Goal: Information Seeking & Learning: Find specific page/section

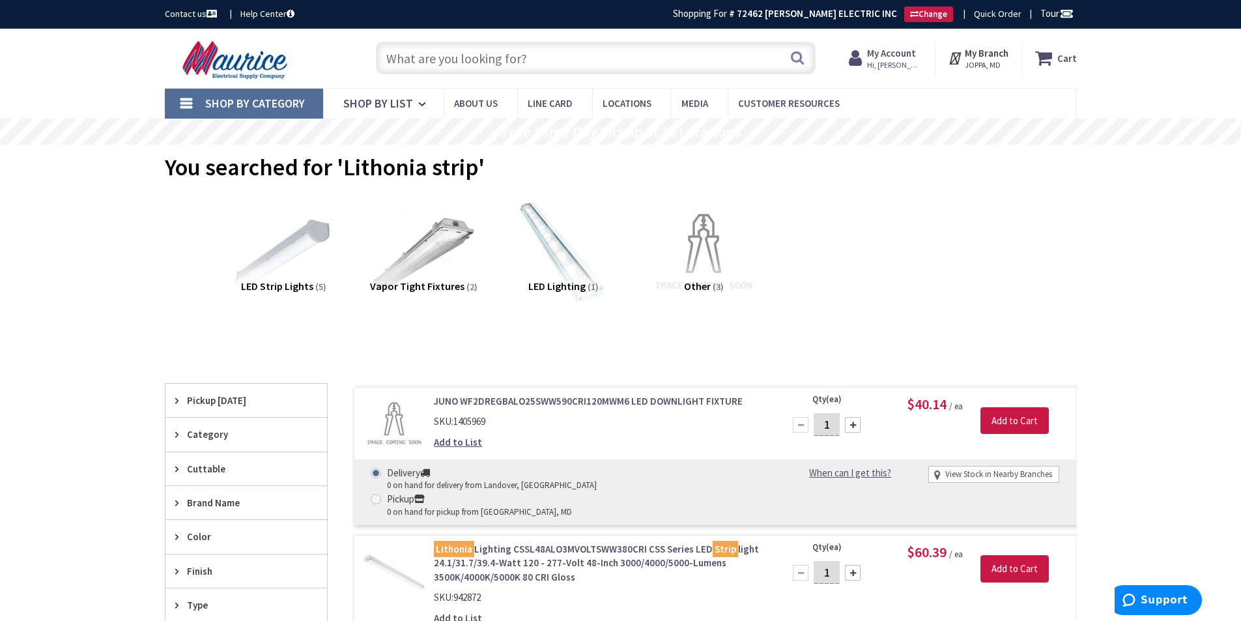
click at [502, 64] on input "text" at bounding box center [596, 58] width 440 height 33
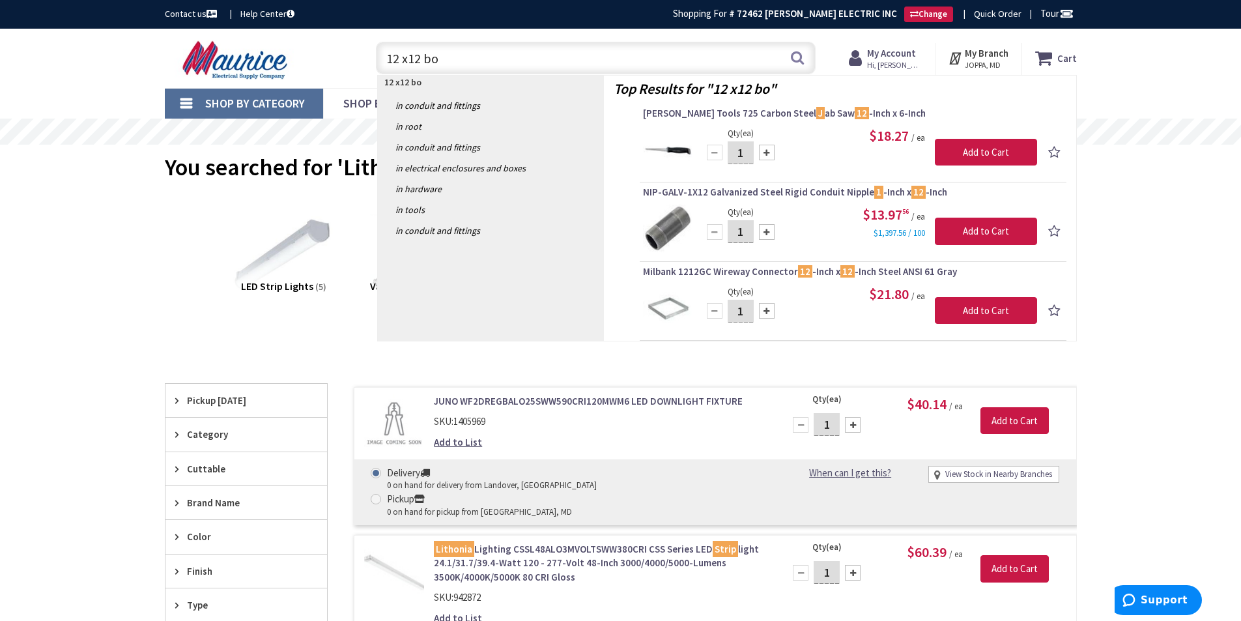
type input "12 x12 box"
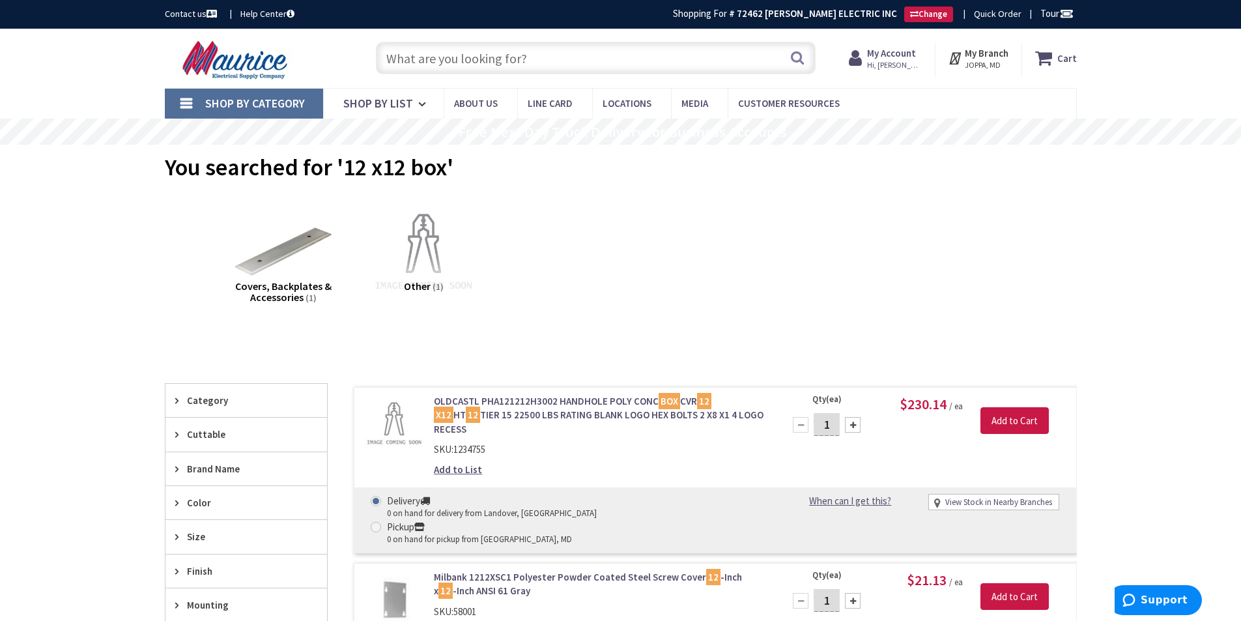
click at [491, 57] on input "text" at bounding box center [596, 58] width 440 height 33
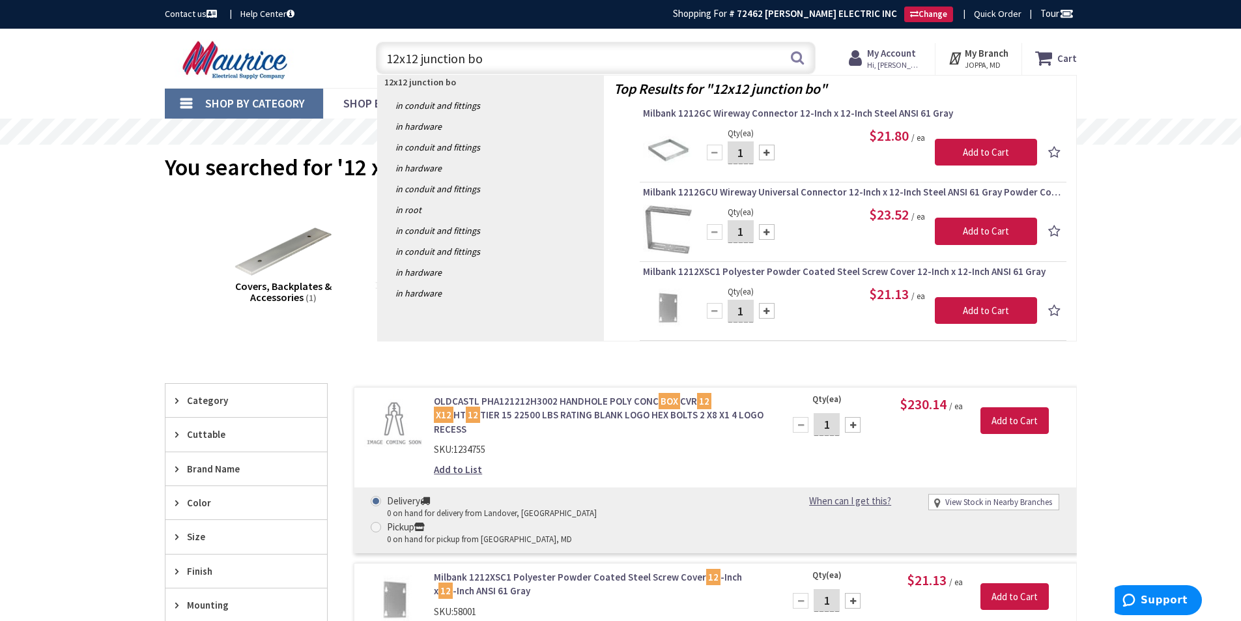
type input "12x12 junction box"
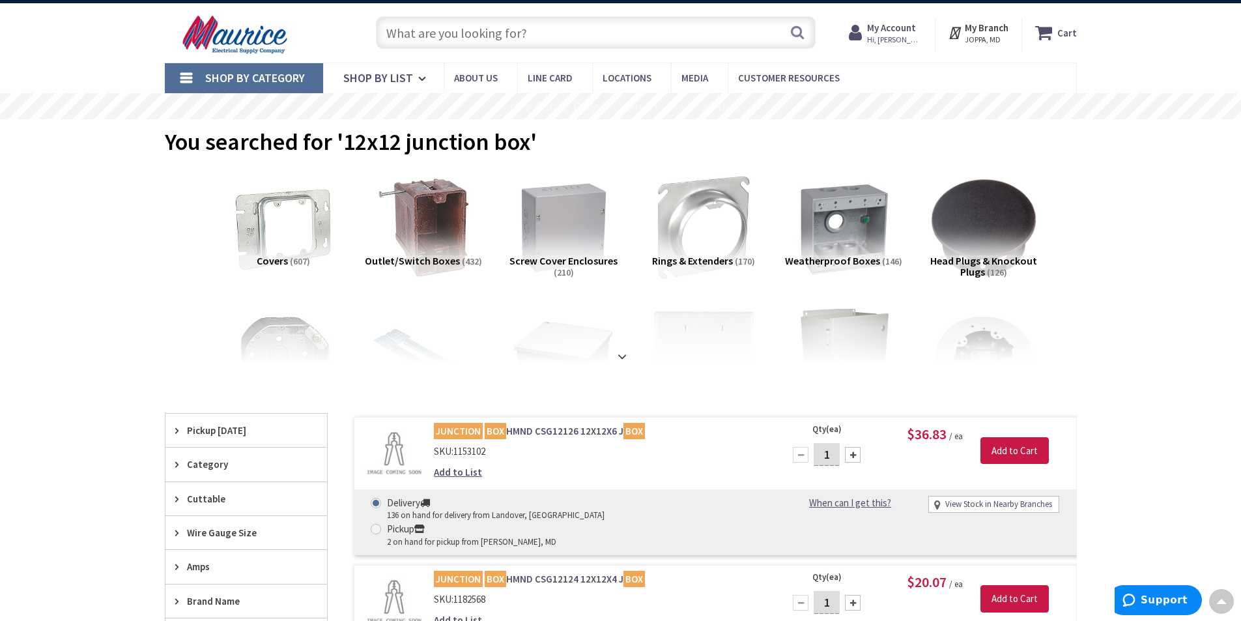
scroll to position [2, 0]
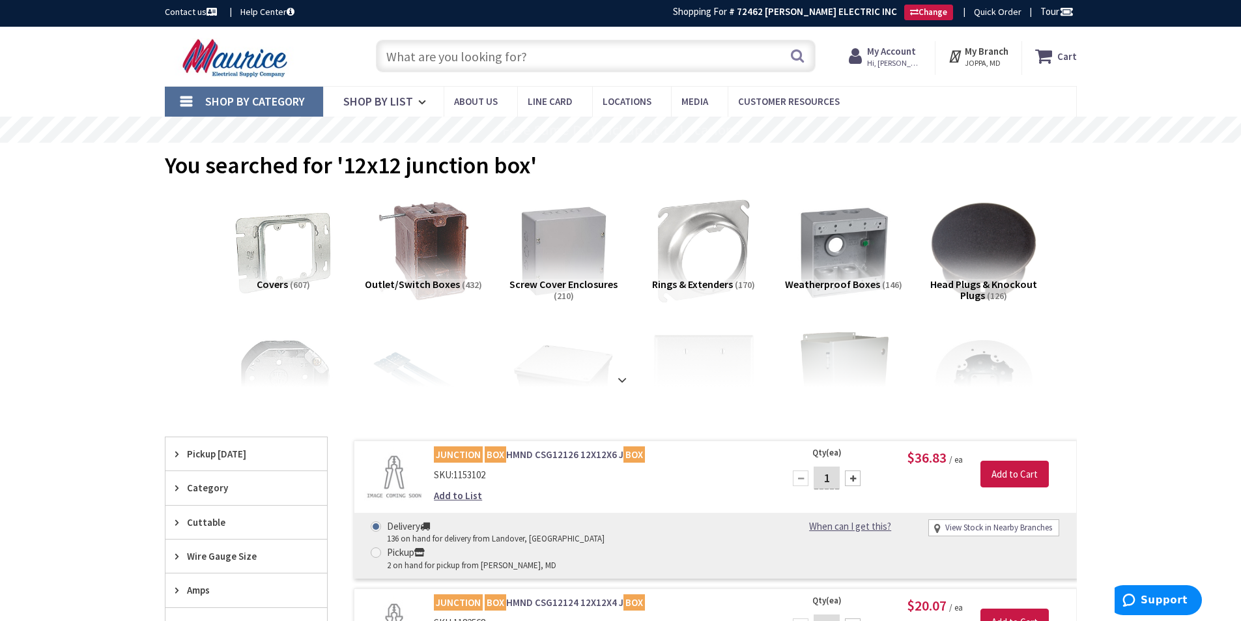
click at [457, 57] on input "text" at bounding box center [596, 56] width 440 height 33
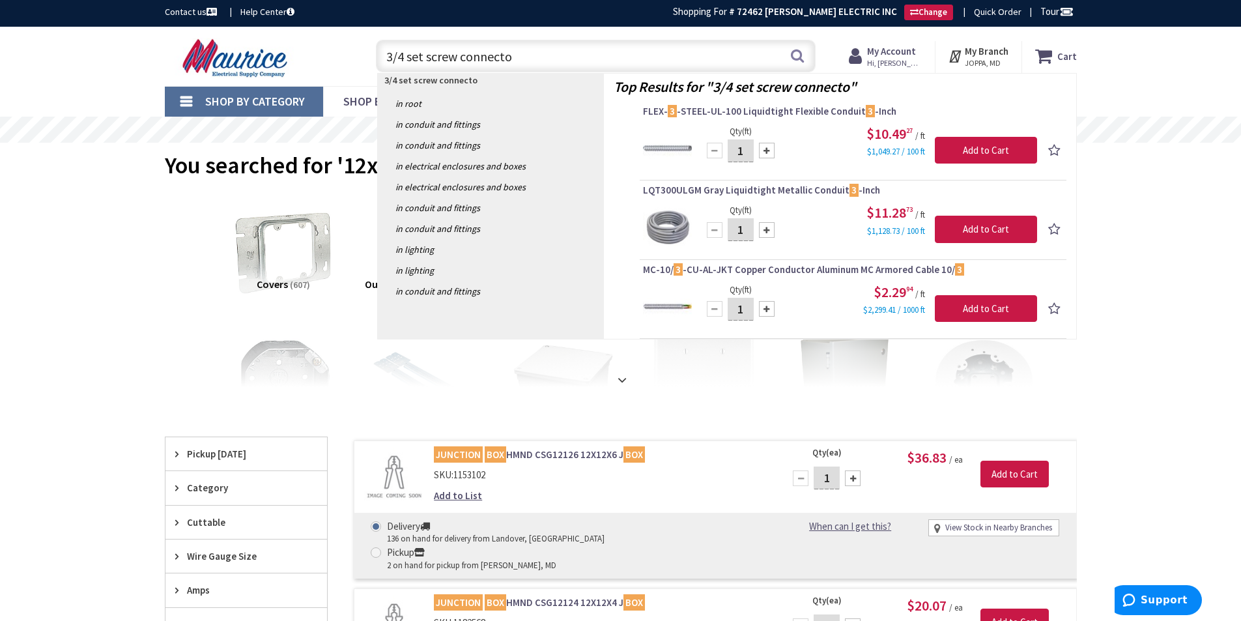
type input "3/4 set screw connector"
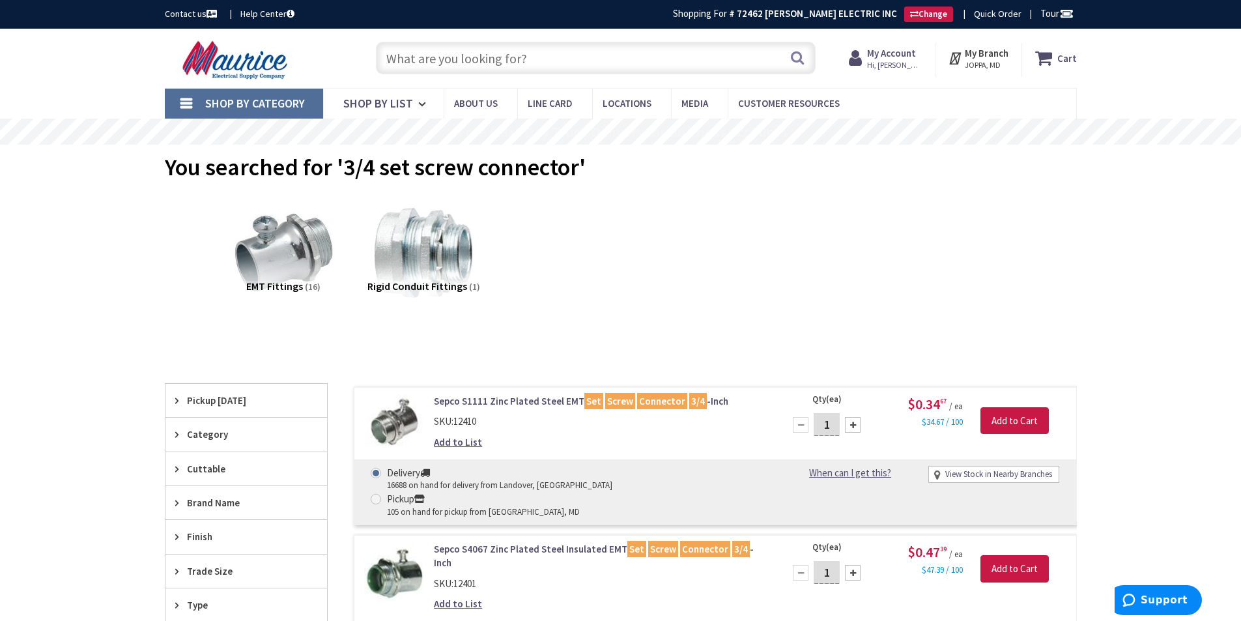
click at [483, 67] on input "text" at bounding box center [596, 58] width 440 height 33
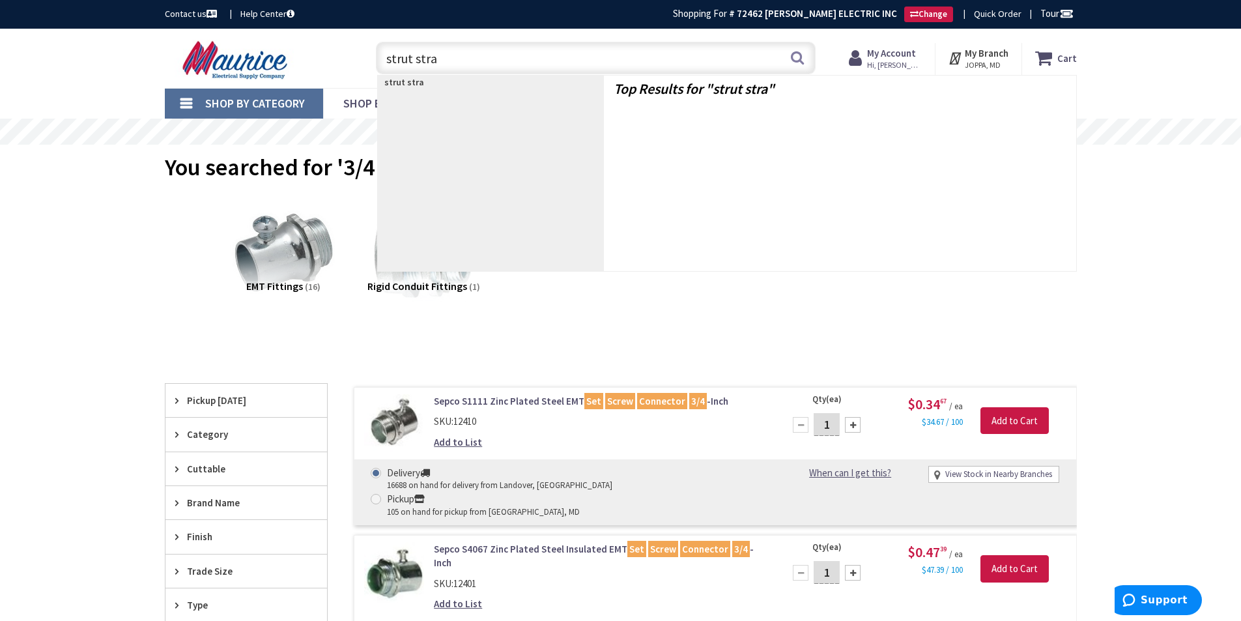
type input "strut strap"
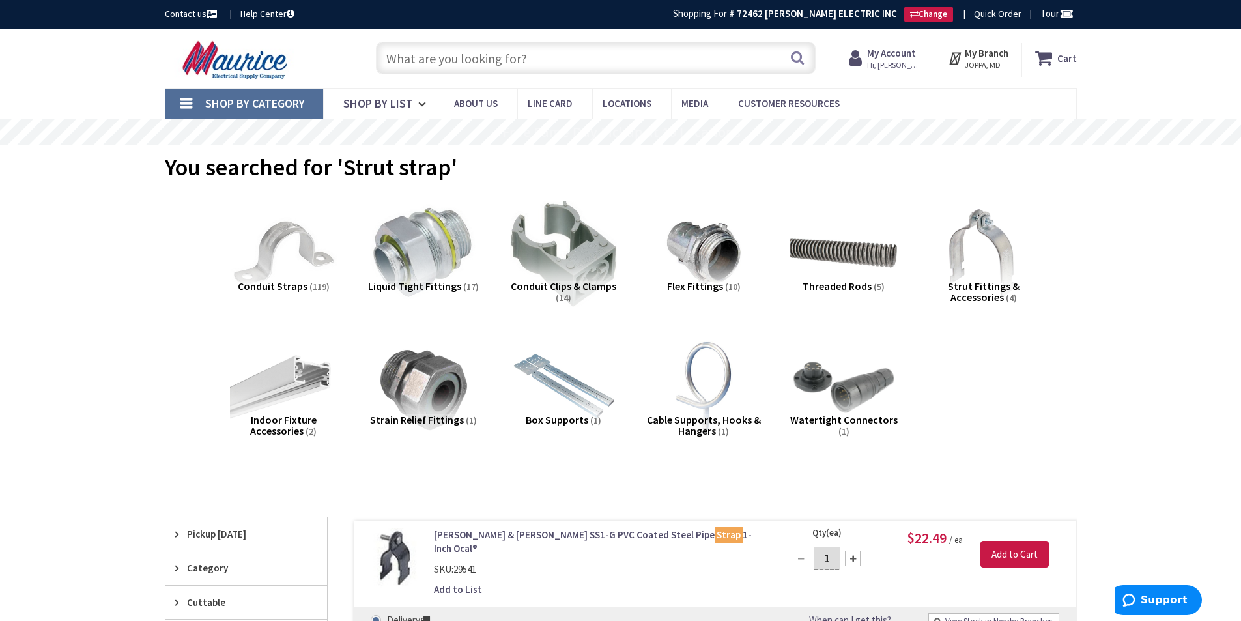
click at [463, 55] on input "text" at bounding box center [596, 58] width 440 height 33
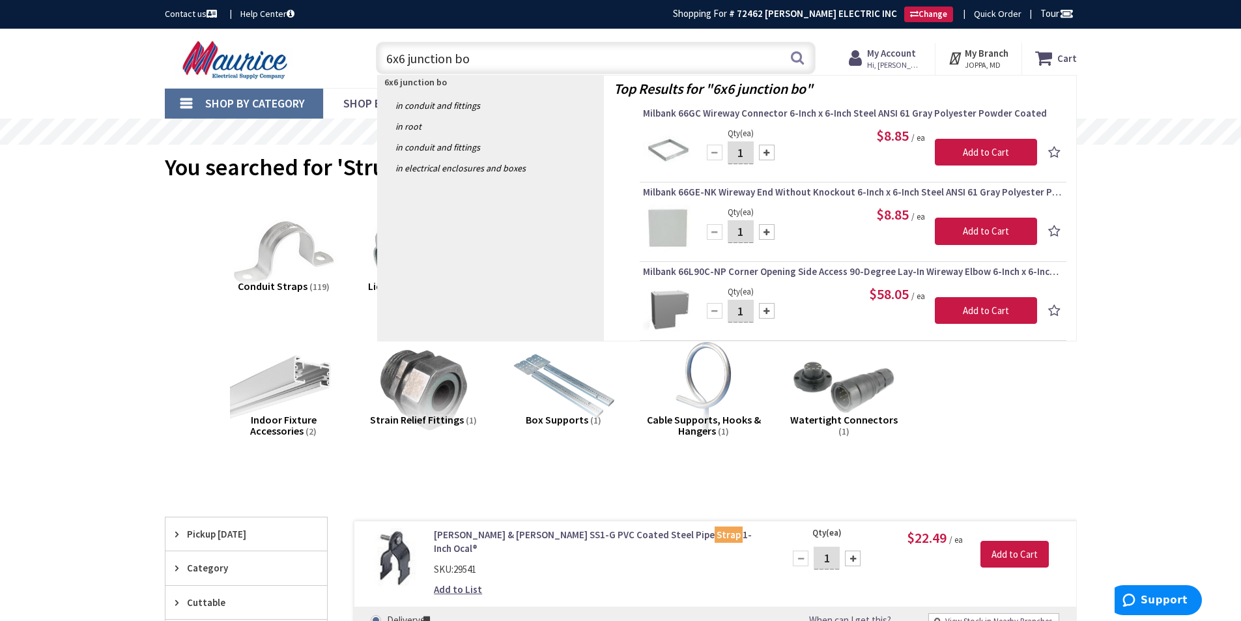
type input "6x6 junction box"
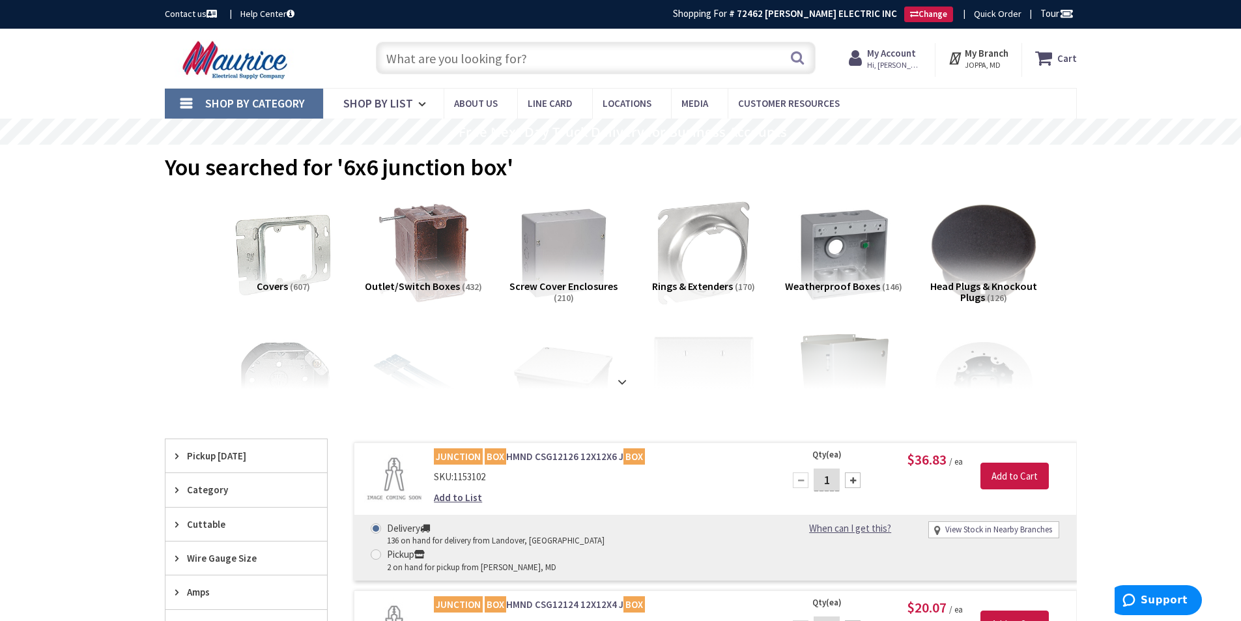
click at [501, 38] on div "Search" at bounding box center [592, 57] width 446 height 42
click at [502, 45] on input "text" at bounding box center [596, 58] width 440 height 33
type input "1"
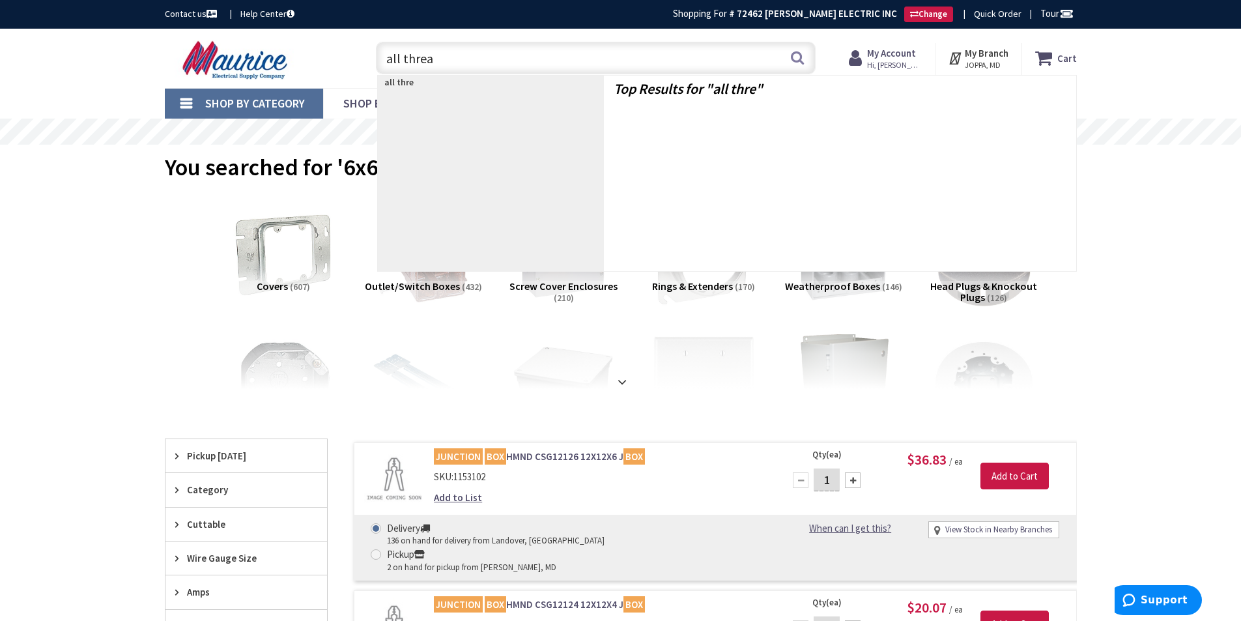
type input "all thread"
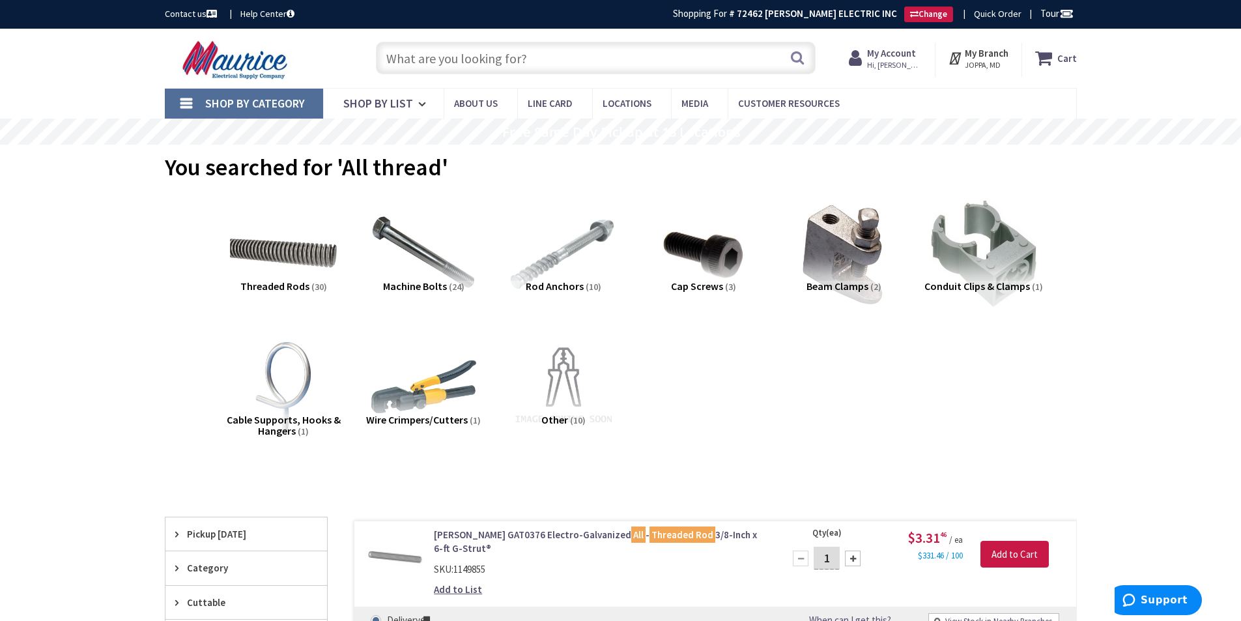
click at [498, 57] on input "text" at bounding box center [596, 58] width 440 height 33
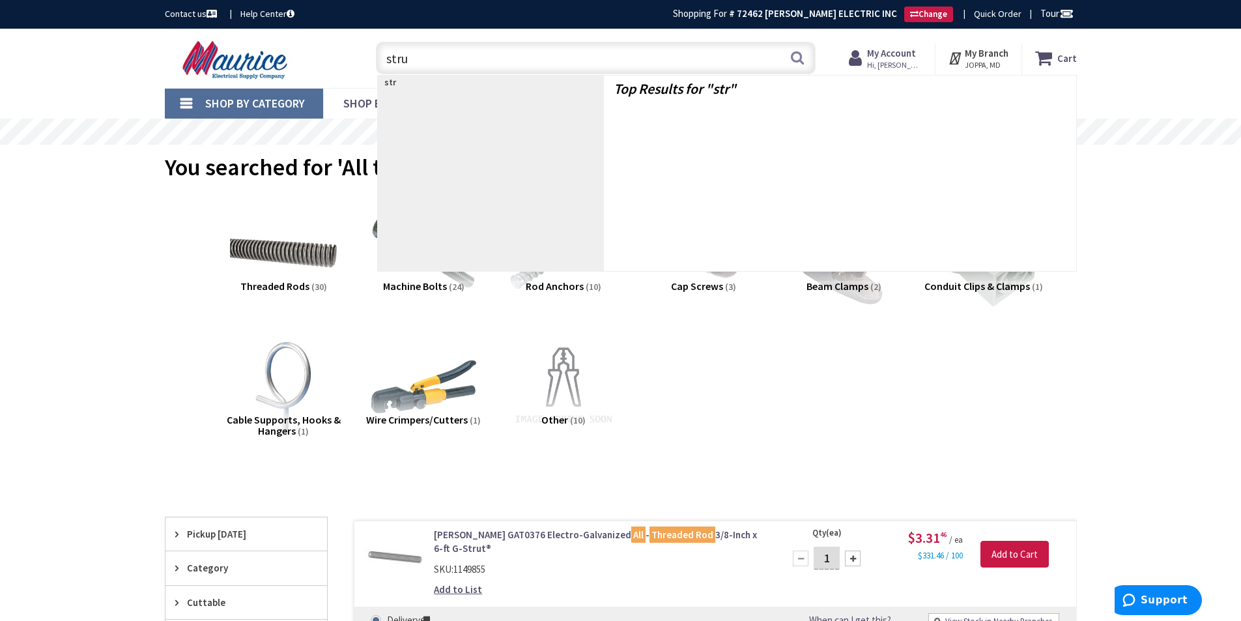
type input "strut"
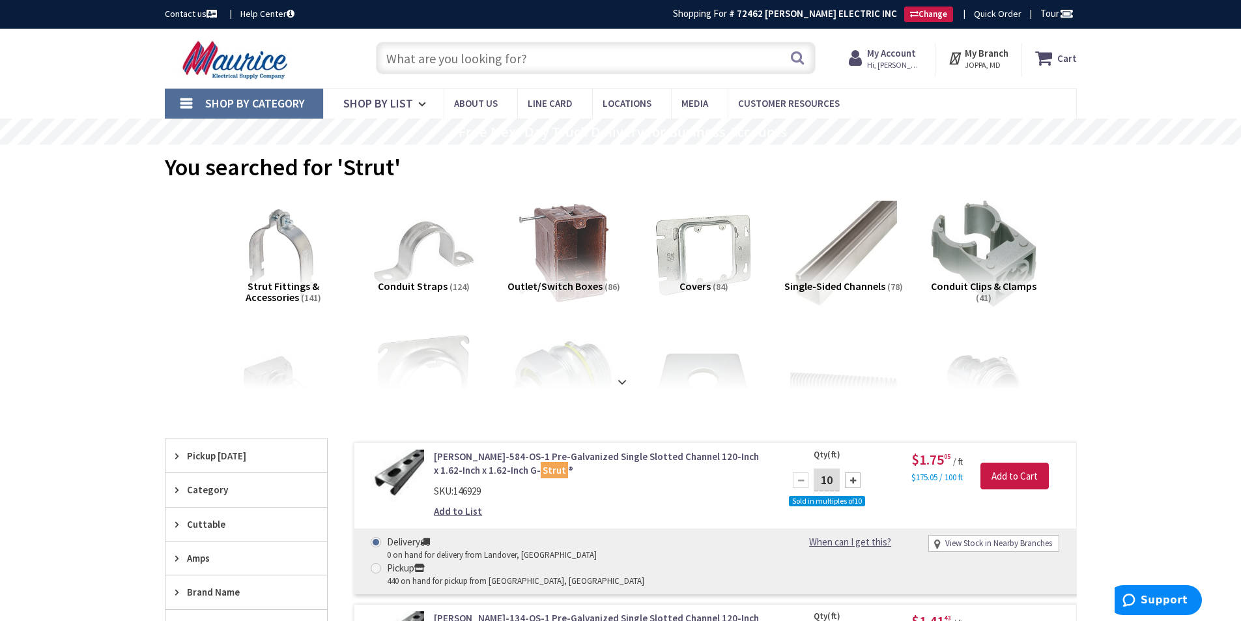
click at [509, 50] on input "text" at bounding box center [596, 58] width 440 height 33
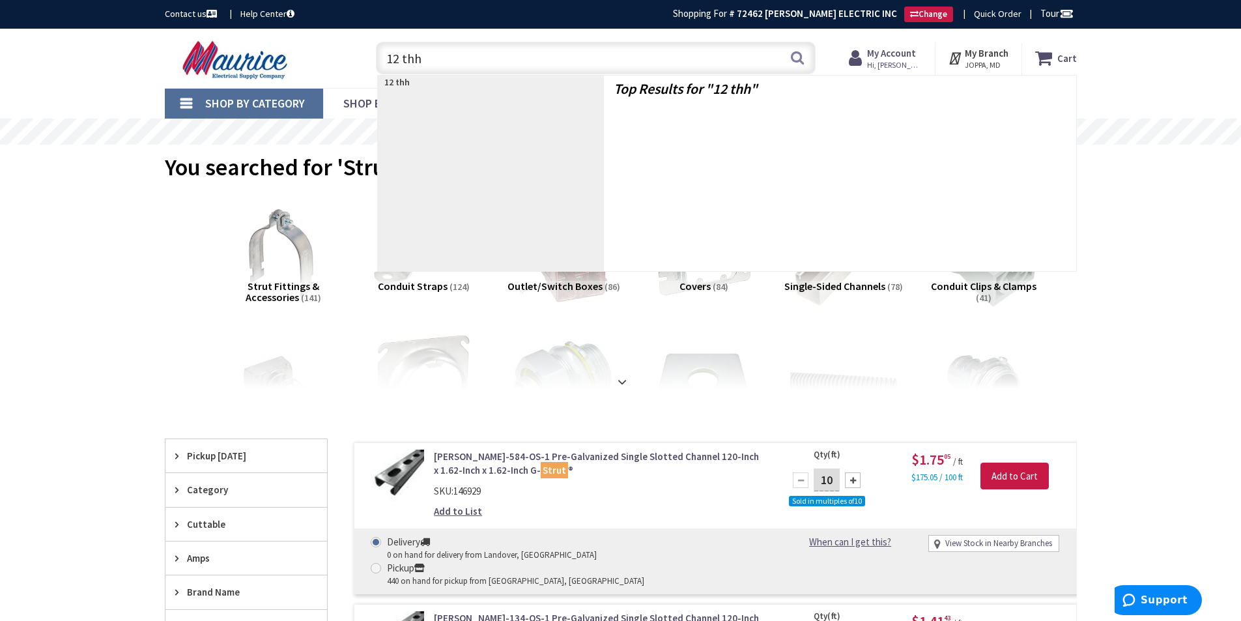
type input "12 thhn"
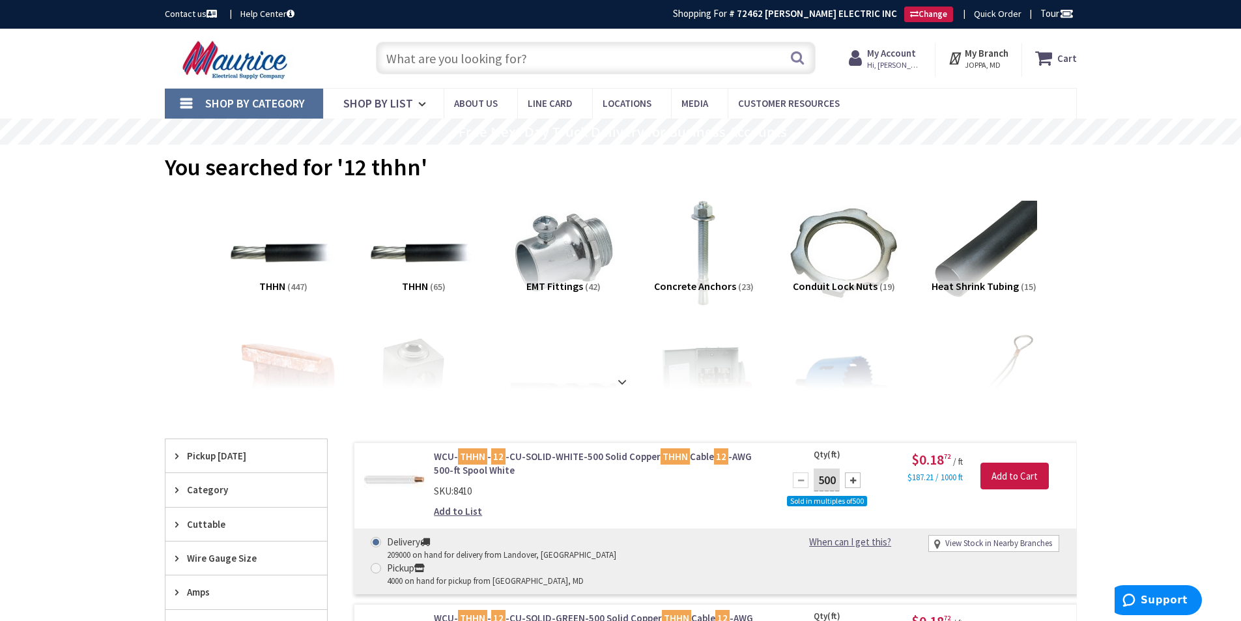
click at [484, 61] on input "text" at bounding box center [596, 58] width 440 height 33
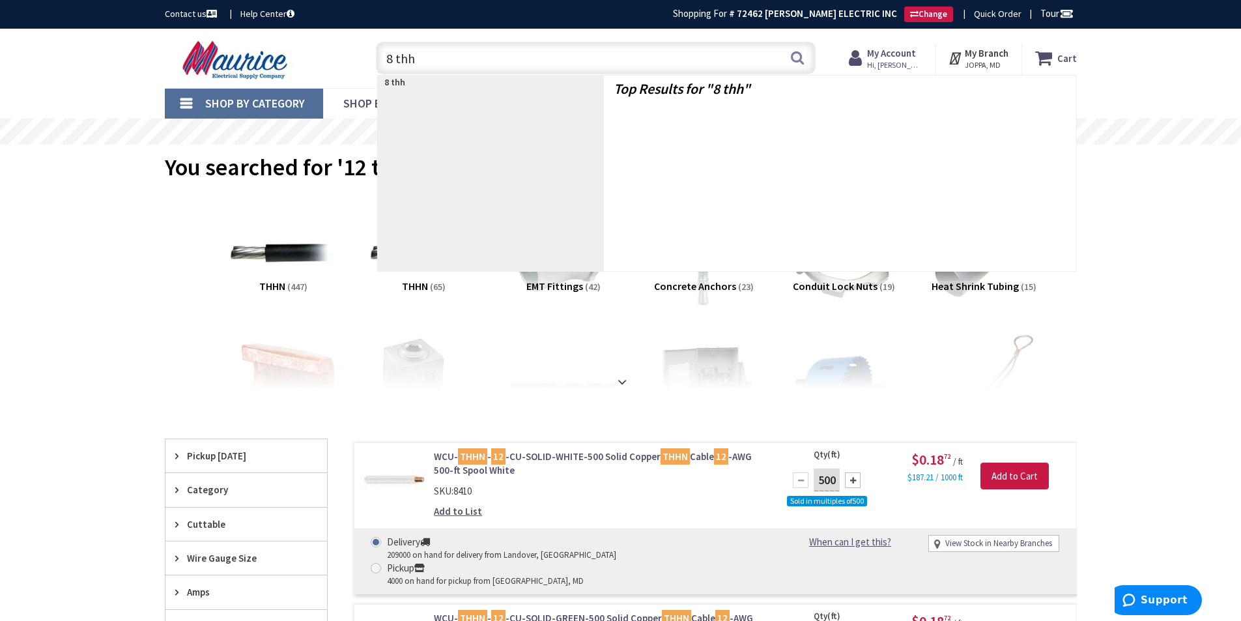
type input "8 thhn"
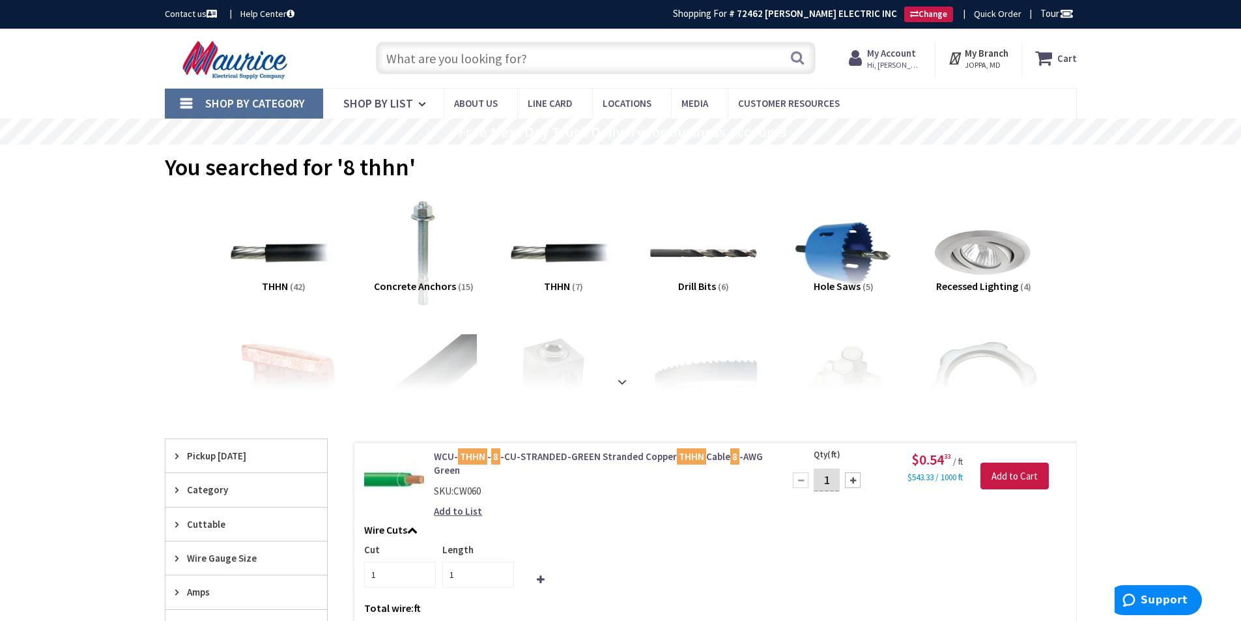
click at [471, 61] on input "text" at bounding box center [596, 58] width 440 height 33
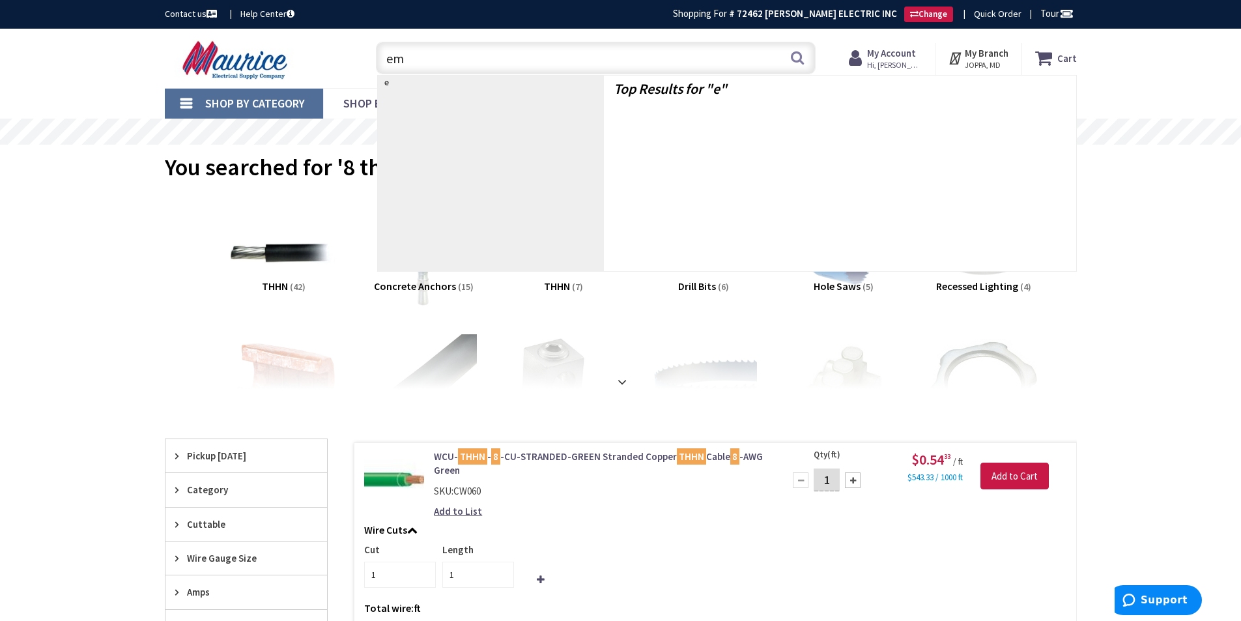
type input "emt"
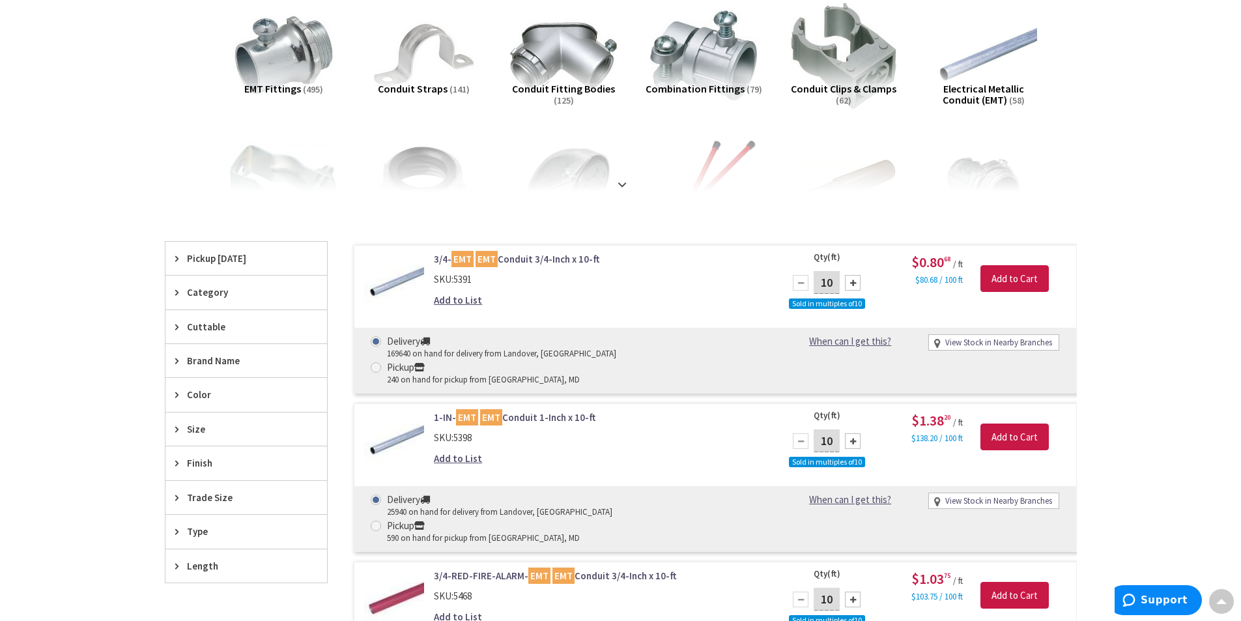
scroll to position [197, 0]
